Goal: Browse casually

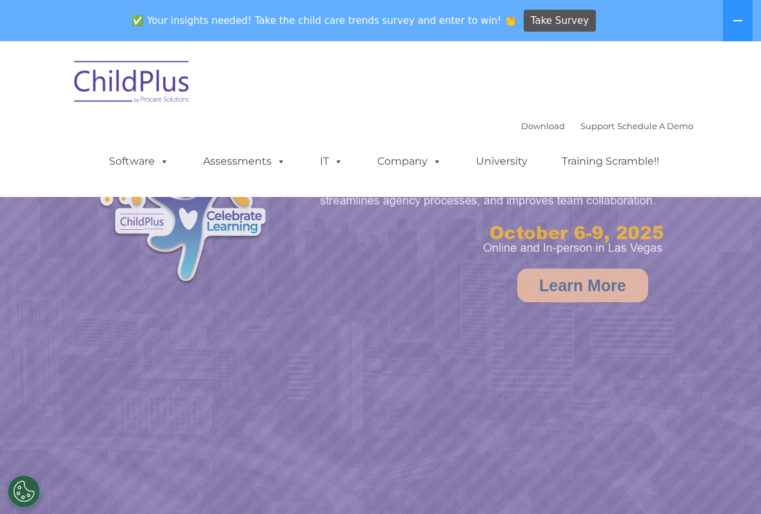
select select "MEDIUM"
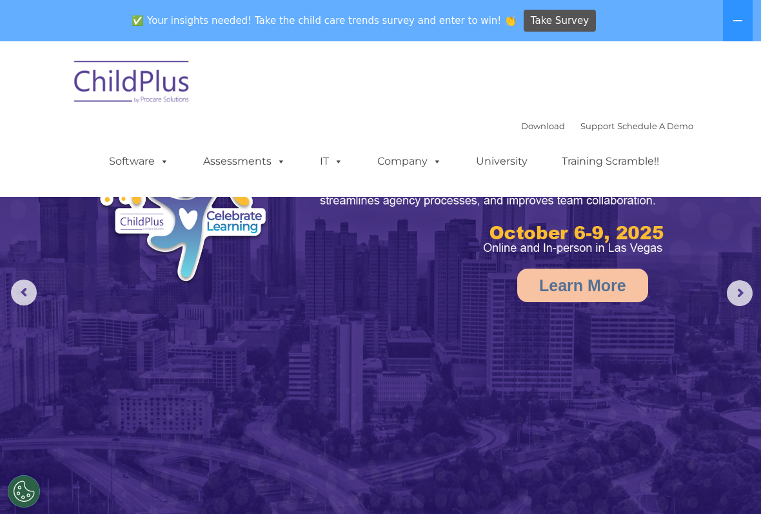
click at [24, 291] on rs-arrow at bounding box center [24, 292] width 26 height 26
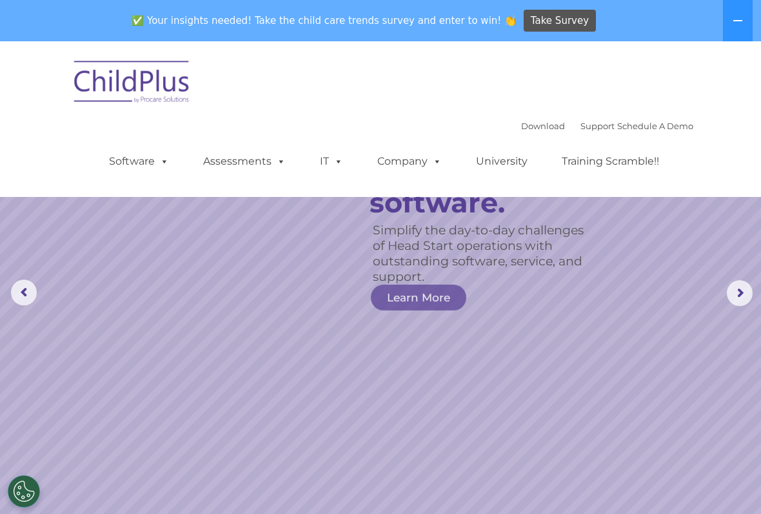
click at [741, 20] on icon at bounding box center [738, 20] width 9 height 1
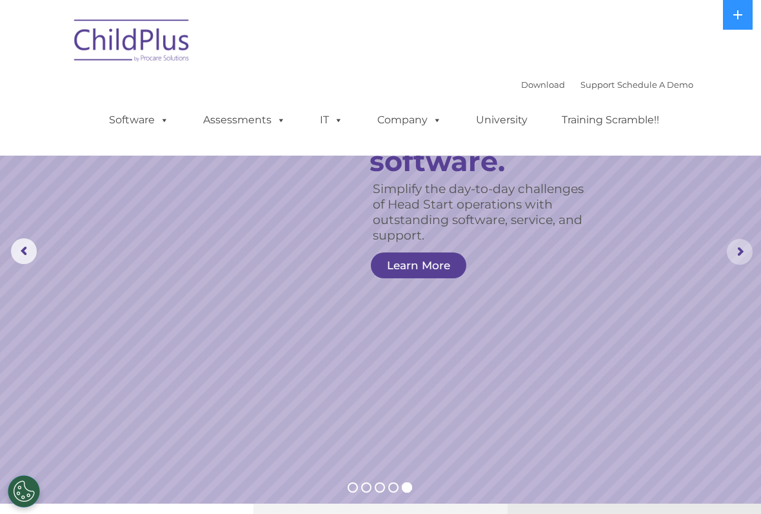
click at [738, 248] on rs-arrow at bounding box center [740, 252] width 26 height 26
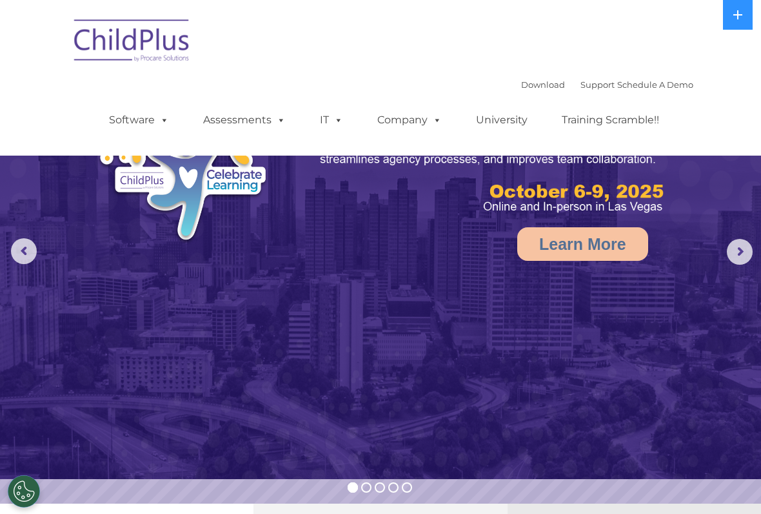
click at [739, 241] on rs-arrow at bounding box center [740, 252] width 26 height 26
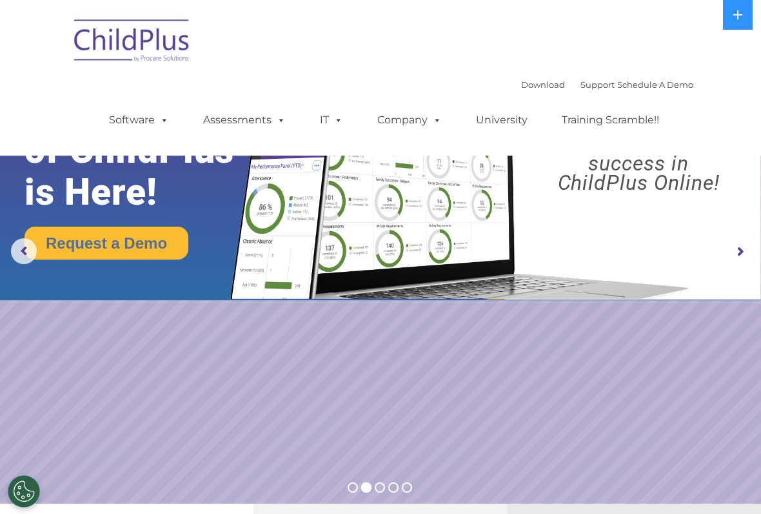
click at [727, 250] on img at bounding box center [380, 150] width 761 height 300
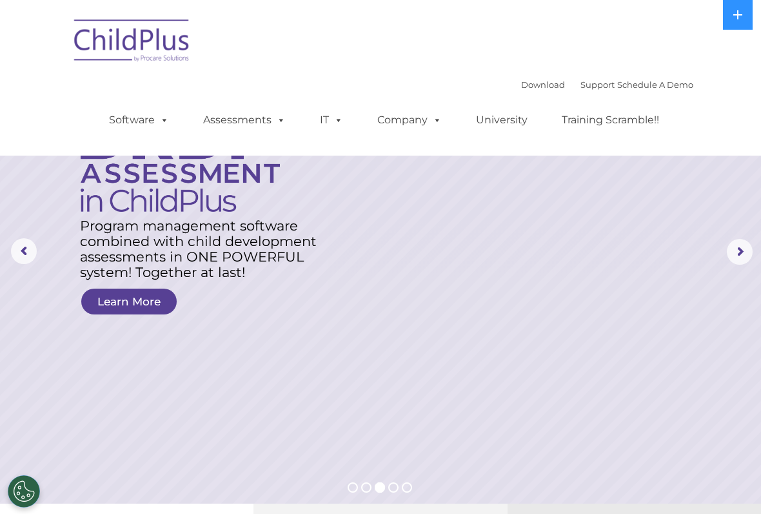
click at [248, 115] on link "Assessments" at bounding box center [244, 120] width 108 height 26
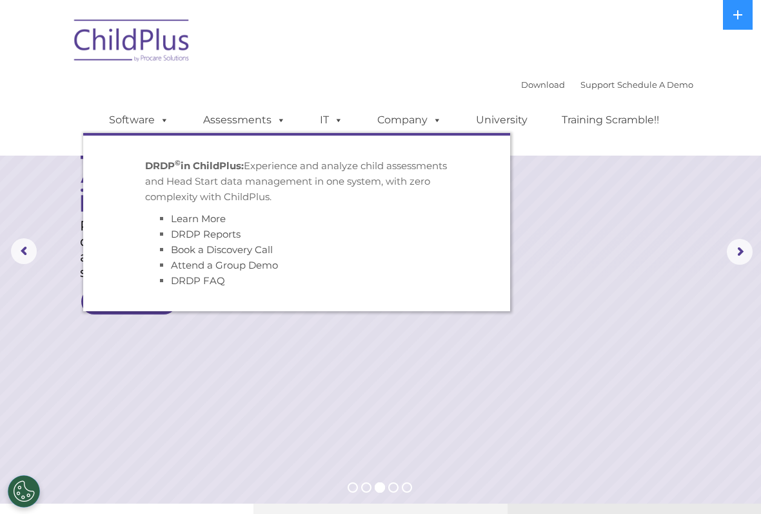
click at [287, 83] on div "Download Support | Schedule A Demo  MENU MENU Software ChildPlus: The original…" at bounding box center [388, 110] width 610 height 71
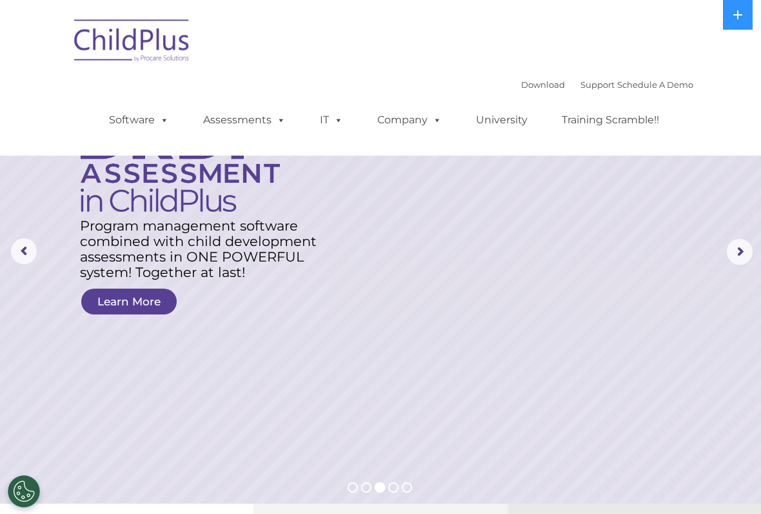
click at [70, 3] on nav "Download Support | Schedule A Demo  MENU MENU Software ChildPlus: The original…" at bounding box center [380, 78] width 761 height 156
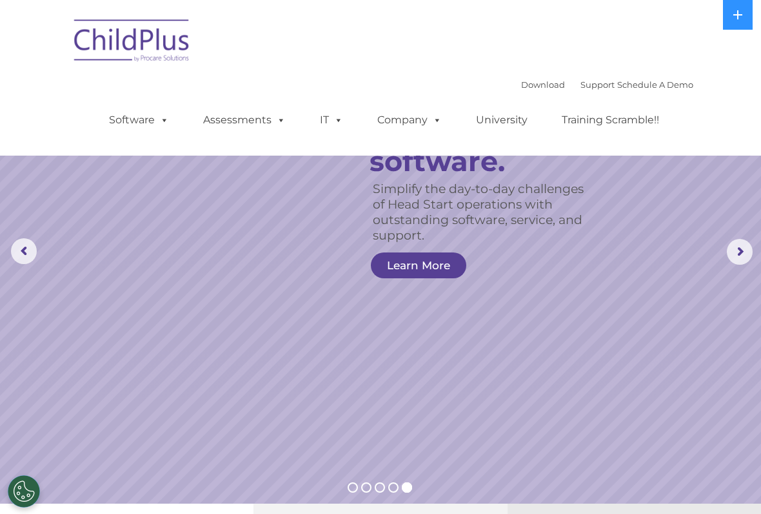
click at [744, 245] on rs-arrow at bounding box center [740, 252] width 26 height 26
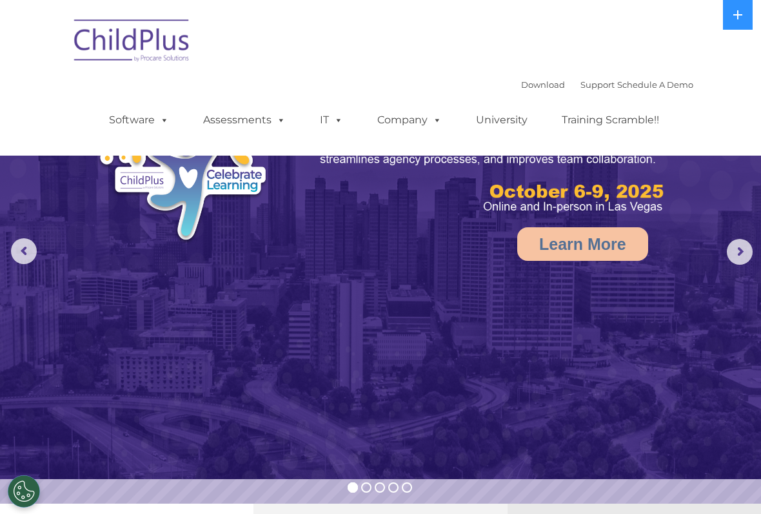
click at [125, 37] on img at bounding box center [132, 42] width 129 height 65
click at [125, 39] on img at bounding box center [132, 42] width 129 height 65
click at [165, 60] on img at bounding box center [132, 42] width 129 height 65
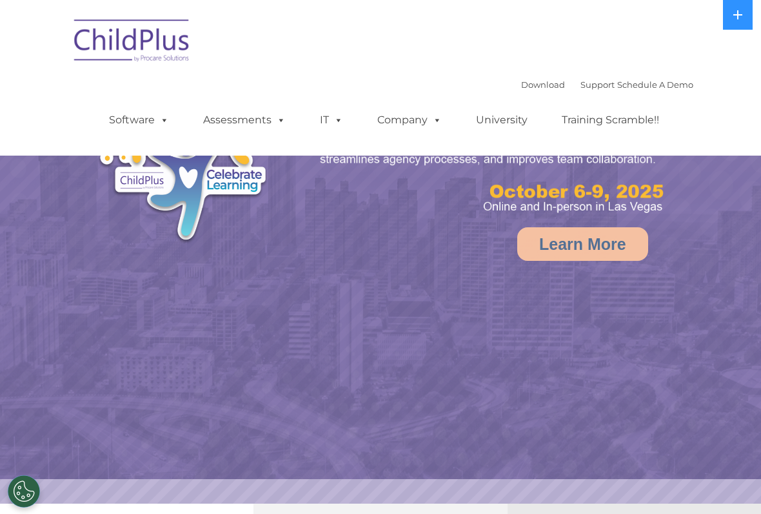
select select "MEDIUM"
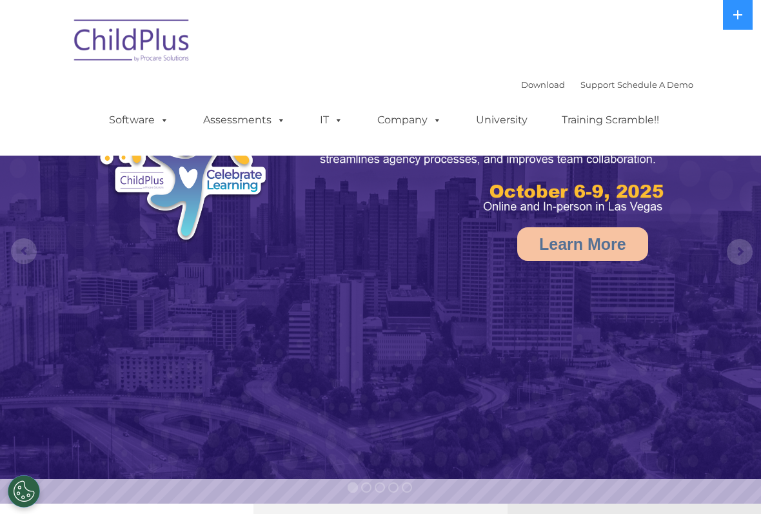
click at [168, 241] on img at bounding box center [220, 158] width 256 height 186
click at [517, 383] on img at bounding box center [380, 239] width 761 height 479
click at [747, 251] on rs-arrow at bounding box center [740, 252] width 26 height 26
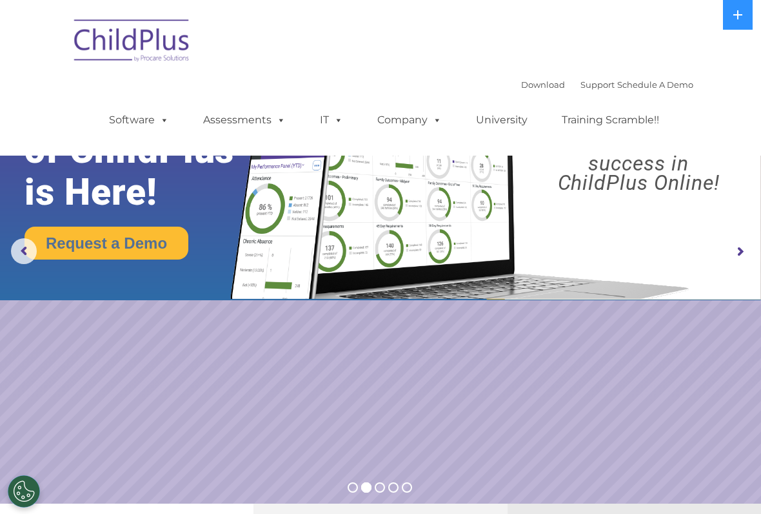
click at [737, 250] on rs-arrow at bounding box center [740, 252] width 26 height 26
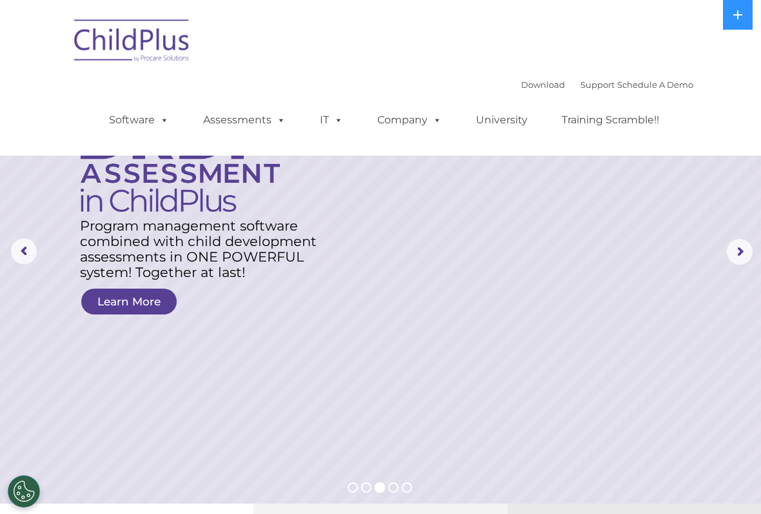
click at [740, 12] on icon at bounding box center [738, 15] width 10 height 10
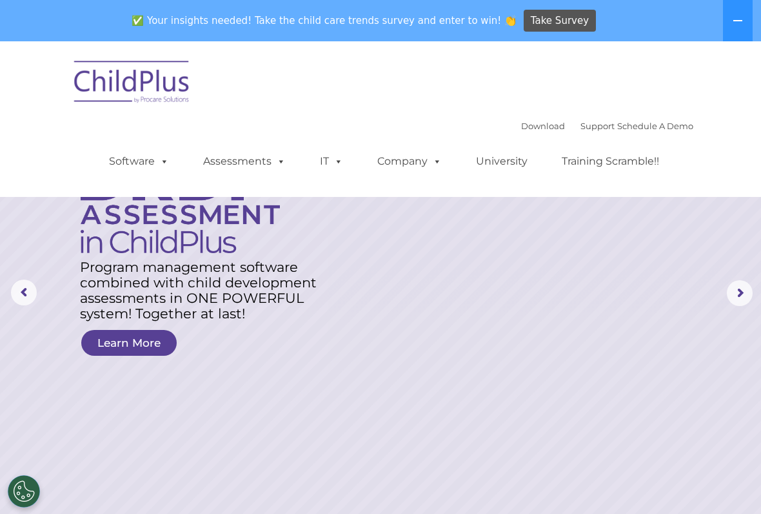
click at [734, 20] on icon at bounding box center [738, 20] width 10 height 10
